Goal: Check status: Check status

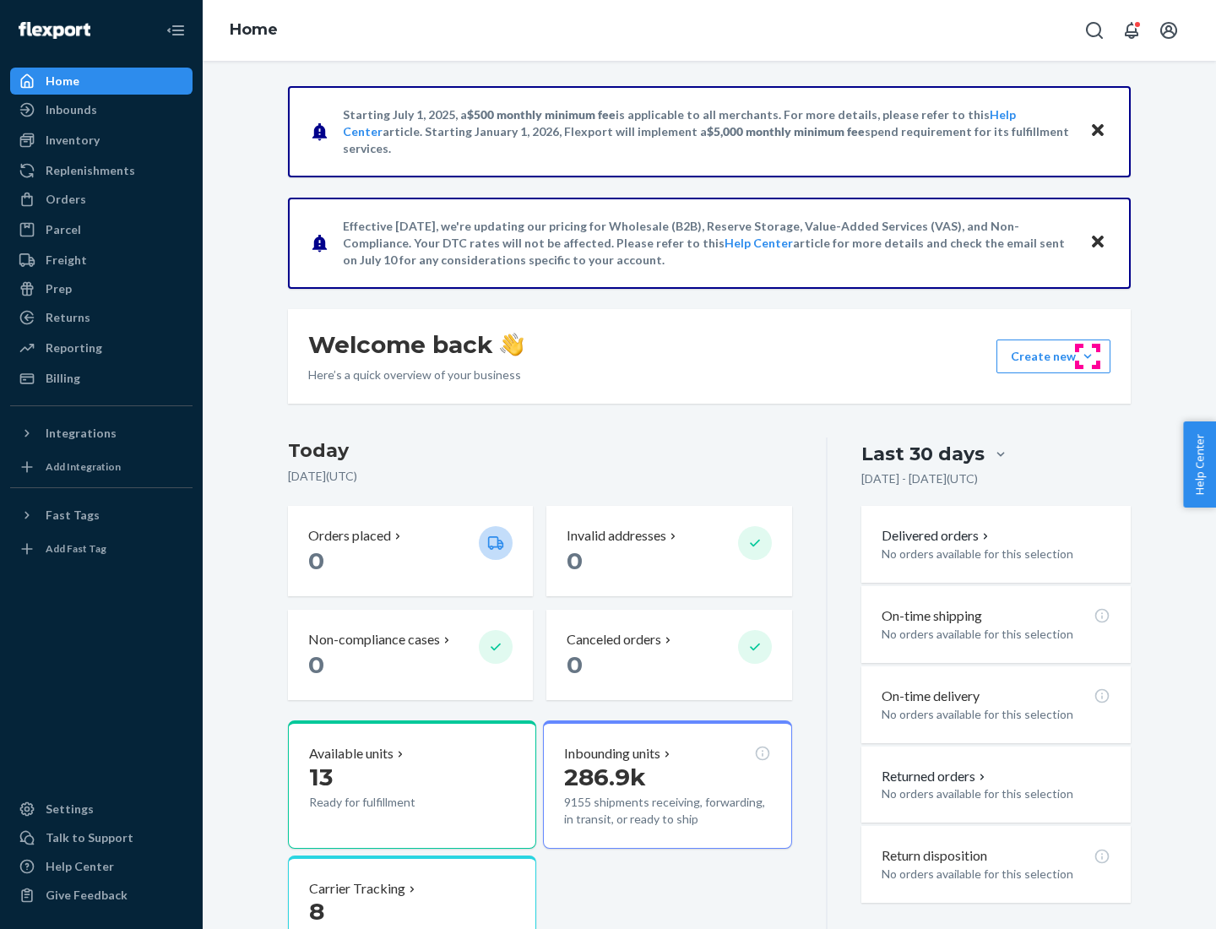
click at [1087, 356] on button "Create new Create new inbound Create new order Create new product" at bounding box center [1053, 356] width 114 height 34
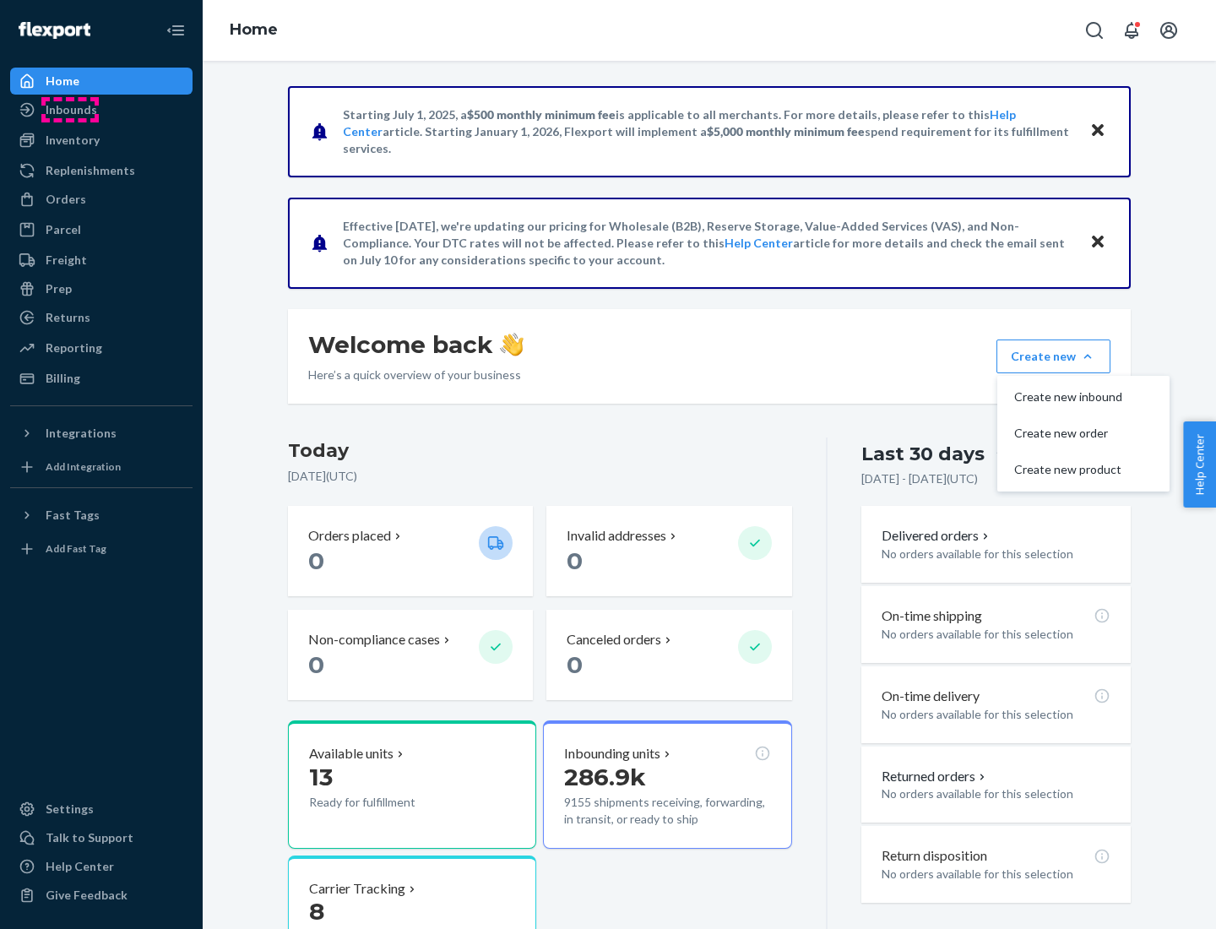
click at [70, 110] on div "Inbounds" at bounding box center [72, 109] width 52 height 17
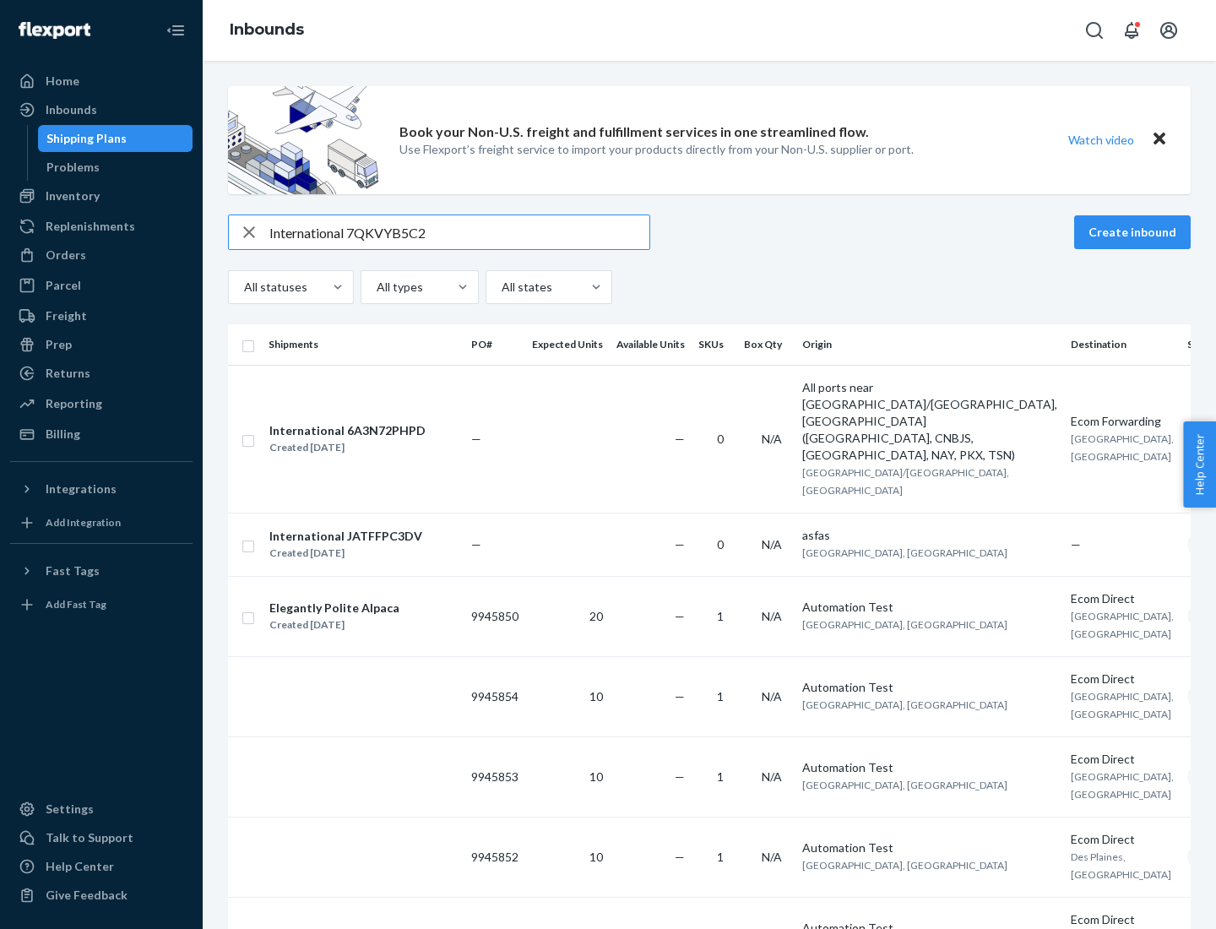
type input "International 7QKVYB5C29"
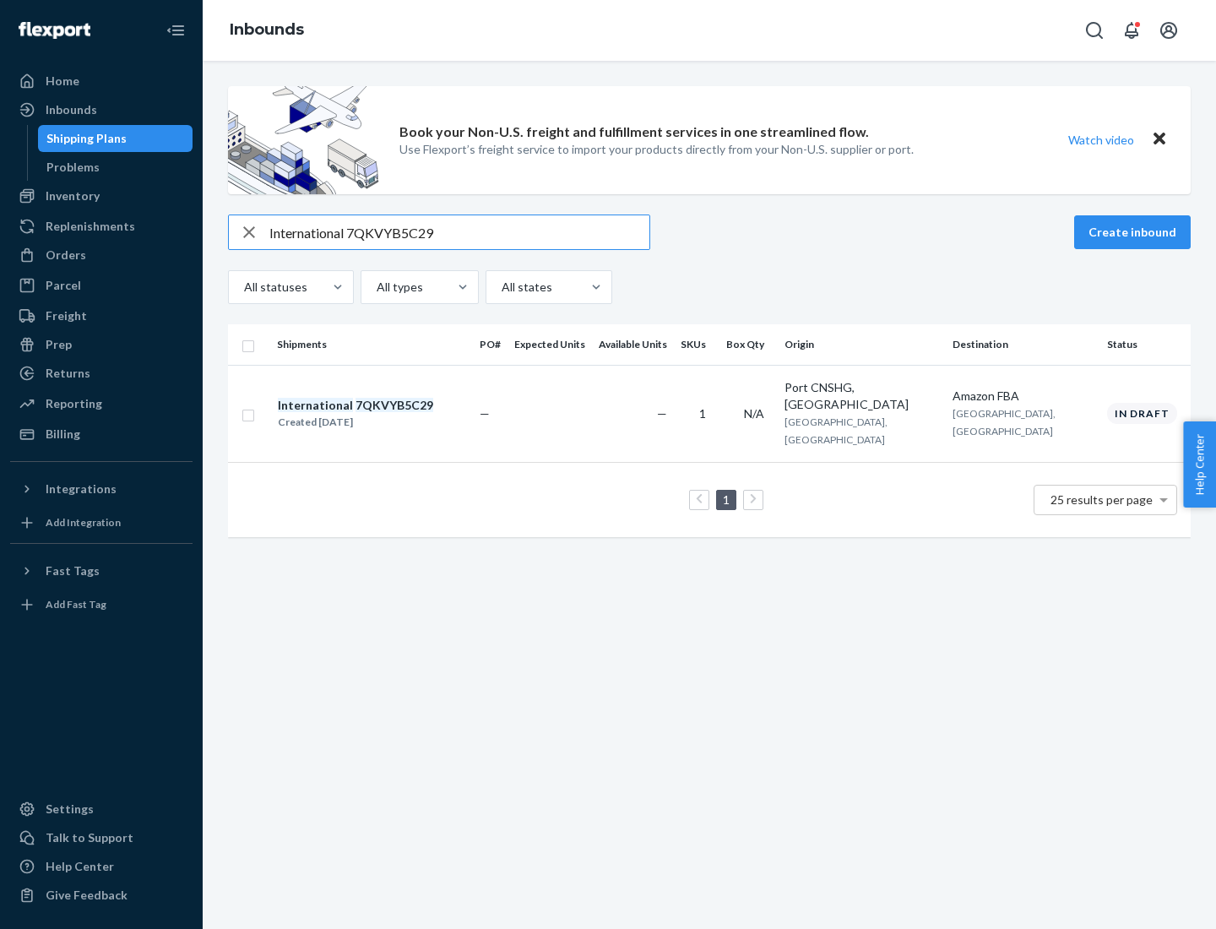
click at [384, 414] on div "Created [DATE]" at bounding box center [355, 422] width 155 height 17
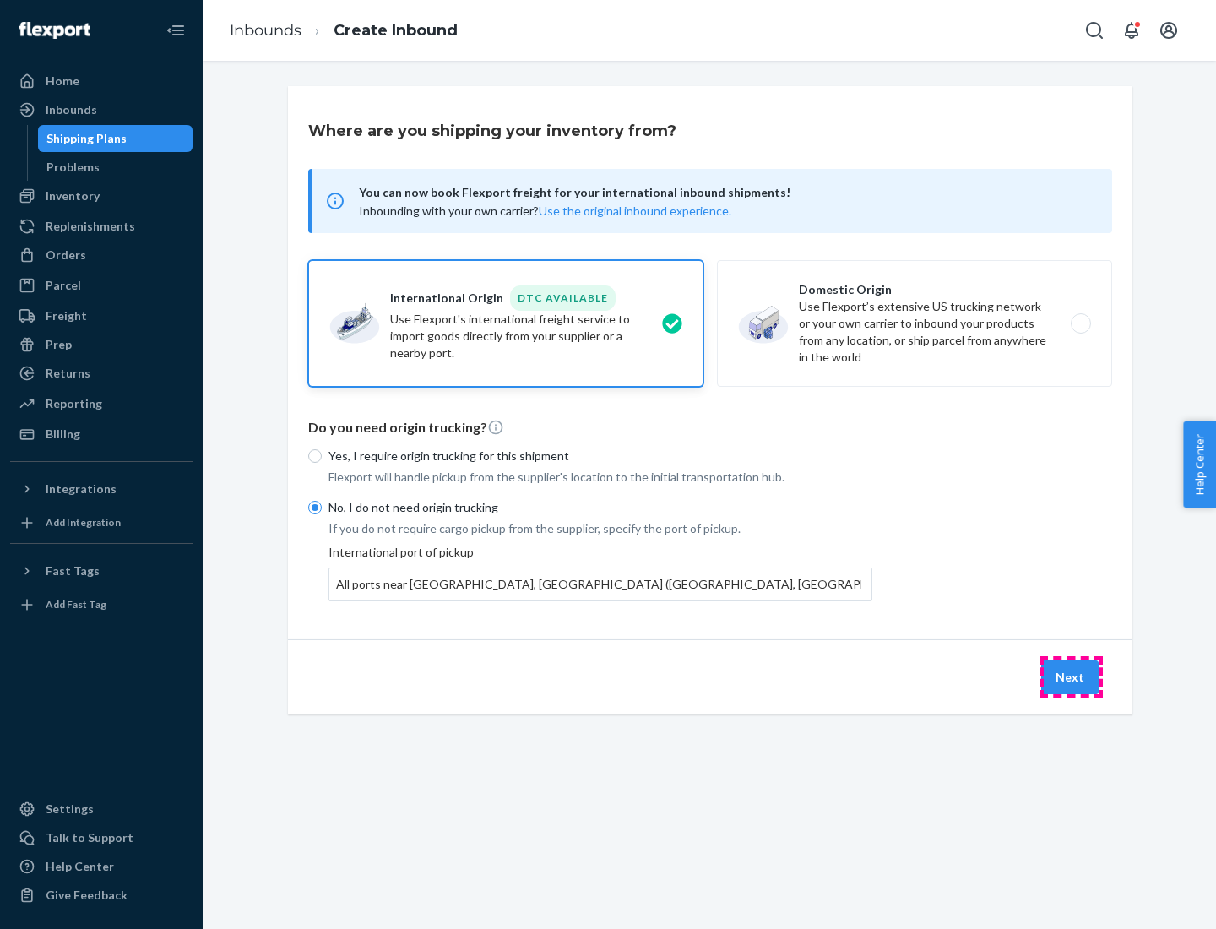
click at [1071, 676] on button "Next" at bounding box center [1069, 677] width 57 height 34
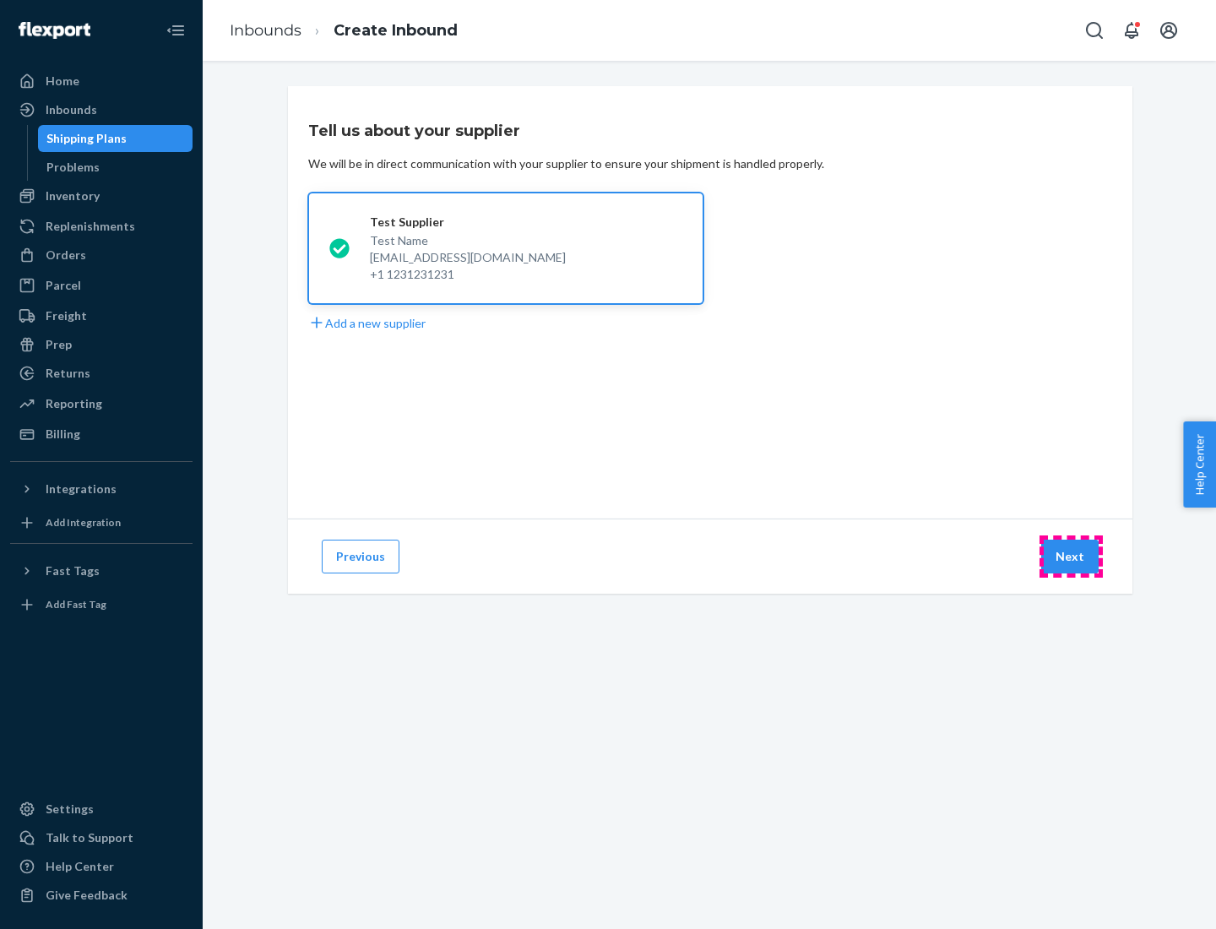
click at [1071, 556] on button "Next" at bounding box center [1069, 557] width 57 height 34
